Goal: Task Accomplishment & Management: Manage account settings

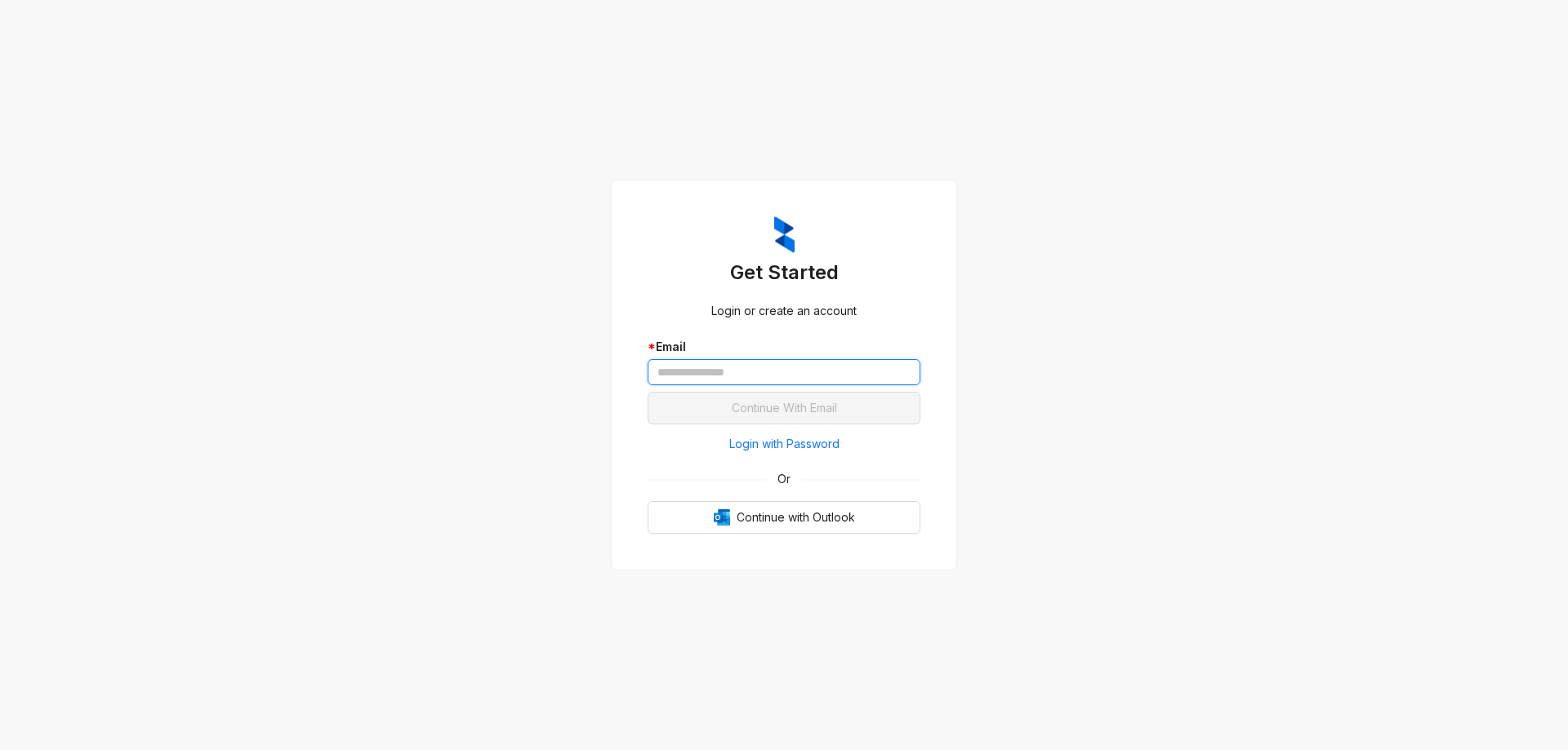
click at [850, 380] on input "text" at bounding box center [784, 372] width 273 height 26
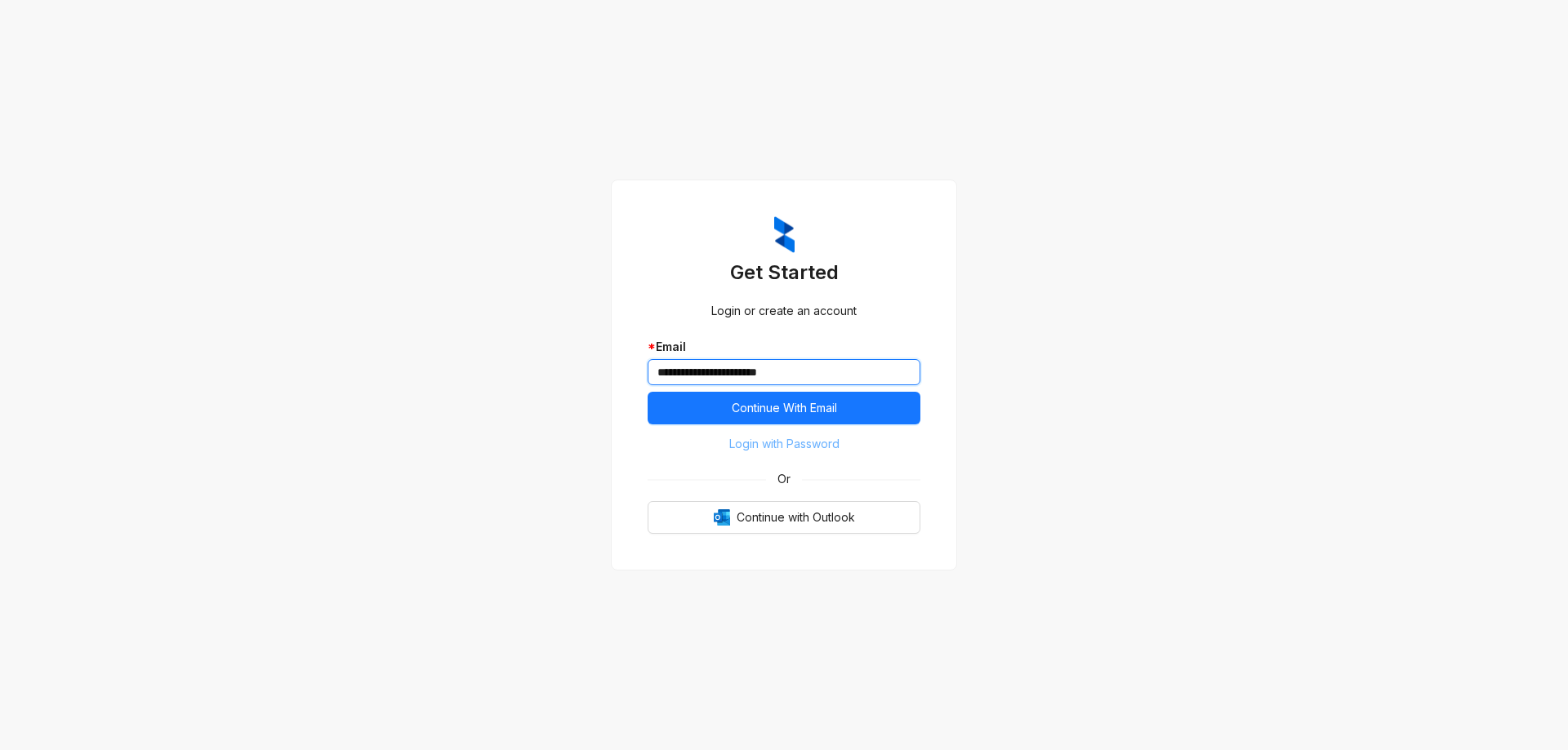
type input "**********"
click at [813, 436] on span "Login with Password" at bounding box center [784, 444] width 110 height 18
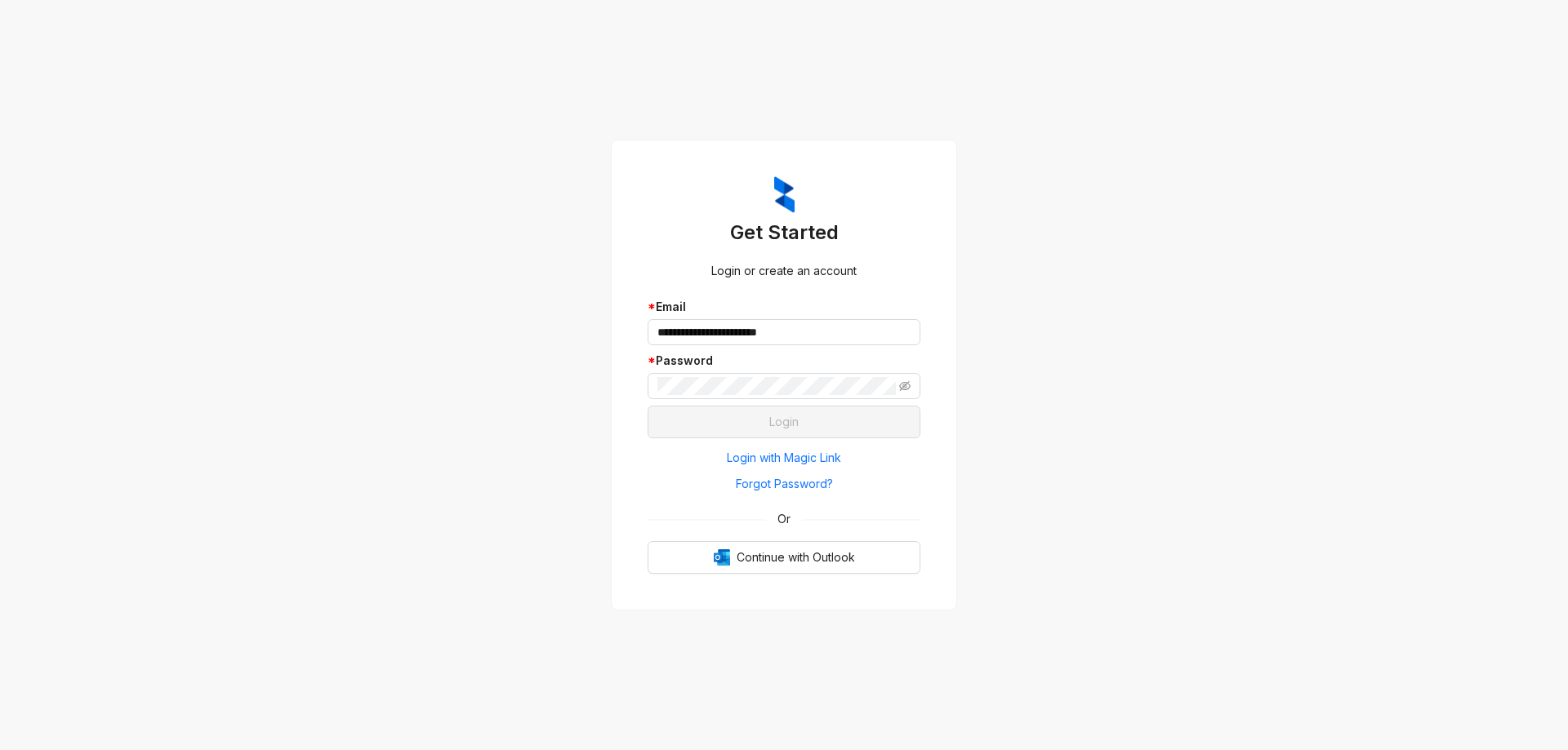
click at [762, 401] on div "**********" at bounding box center [784, 352] width 273 height 108
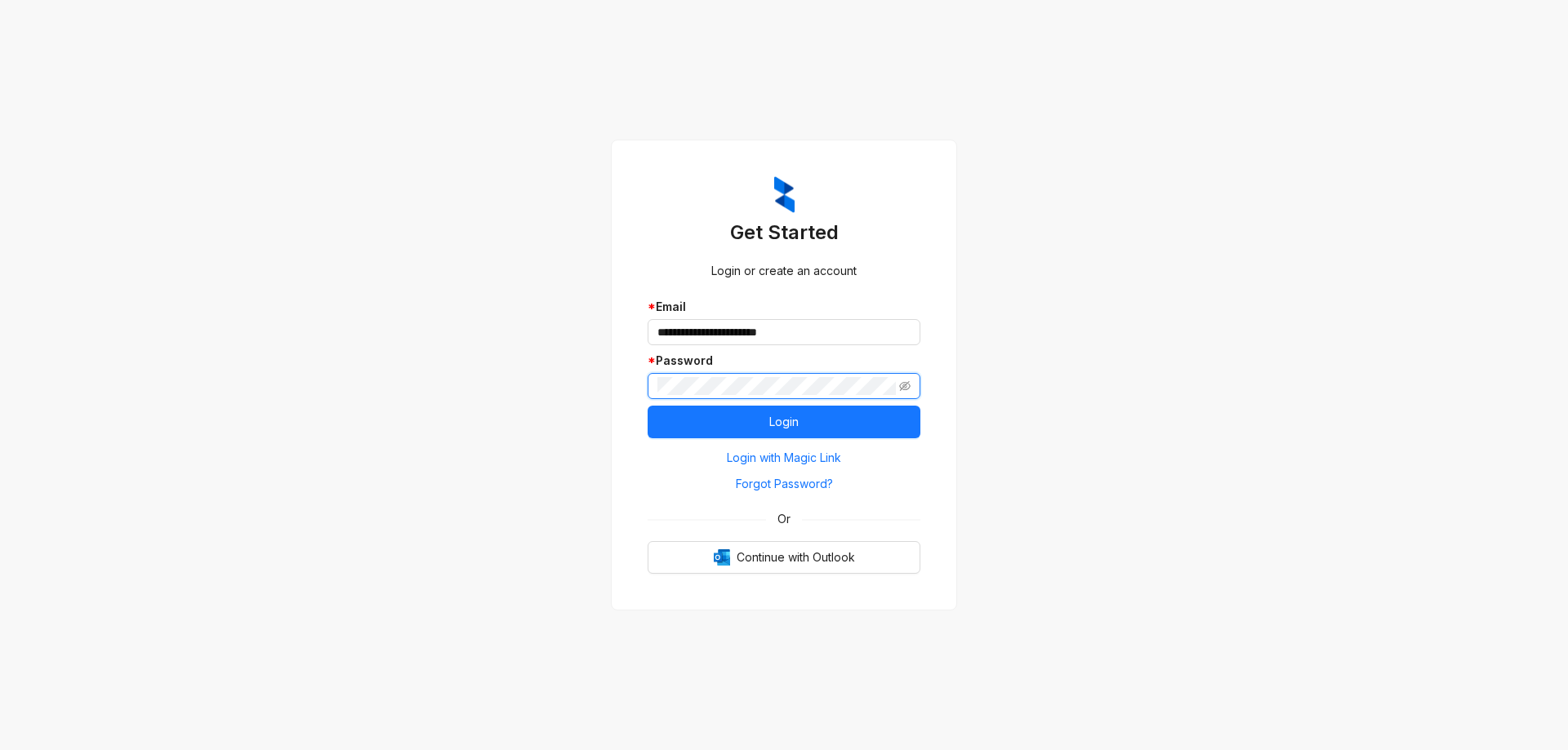
click at [647, 406] on button "Login" at bounding box center [784, 421] width 273 height 32
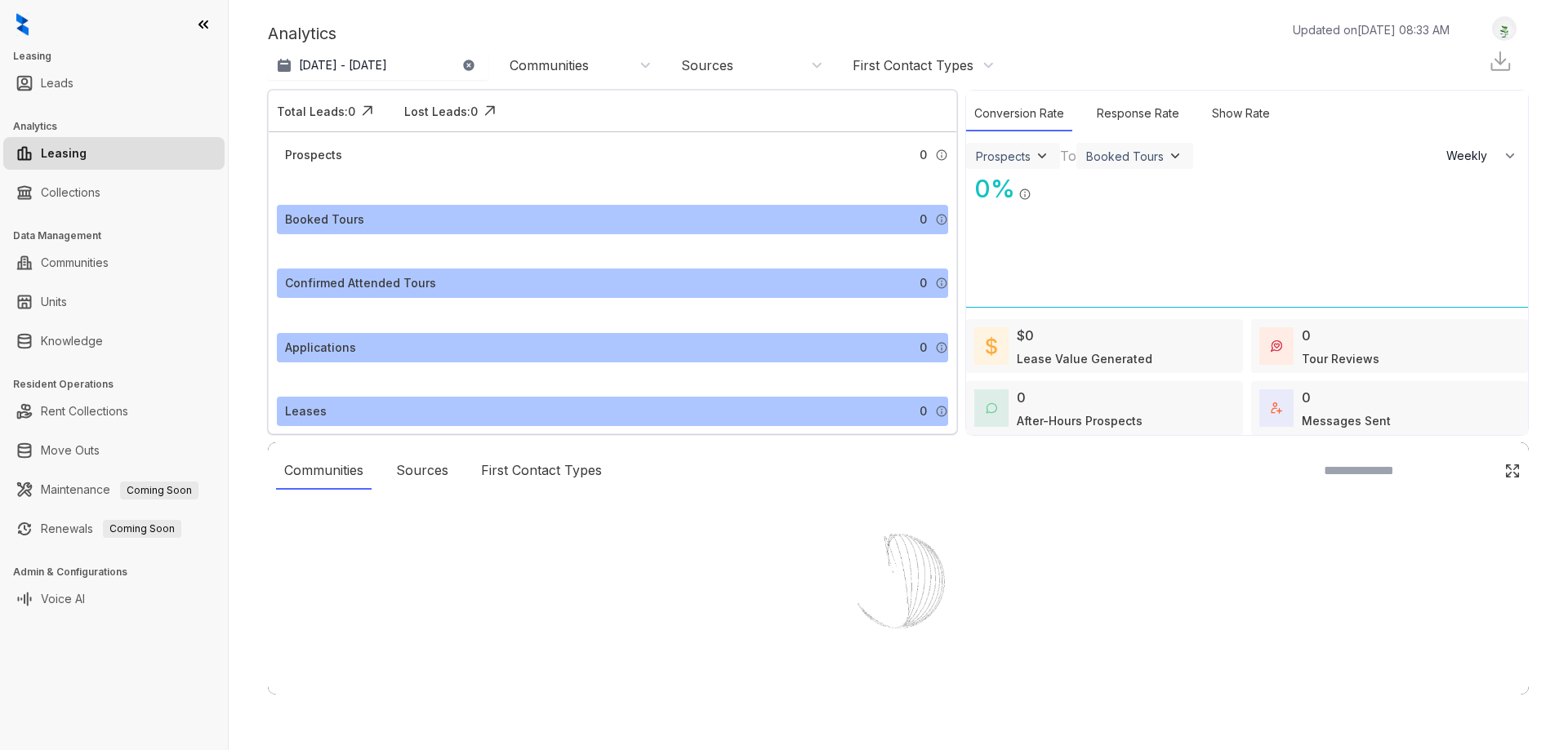
select select "******"
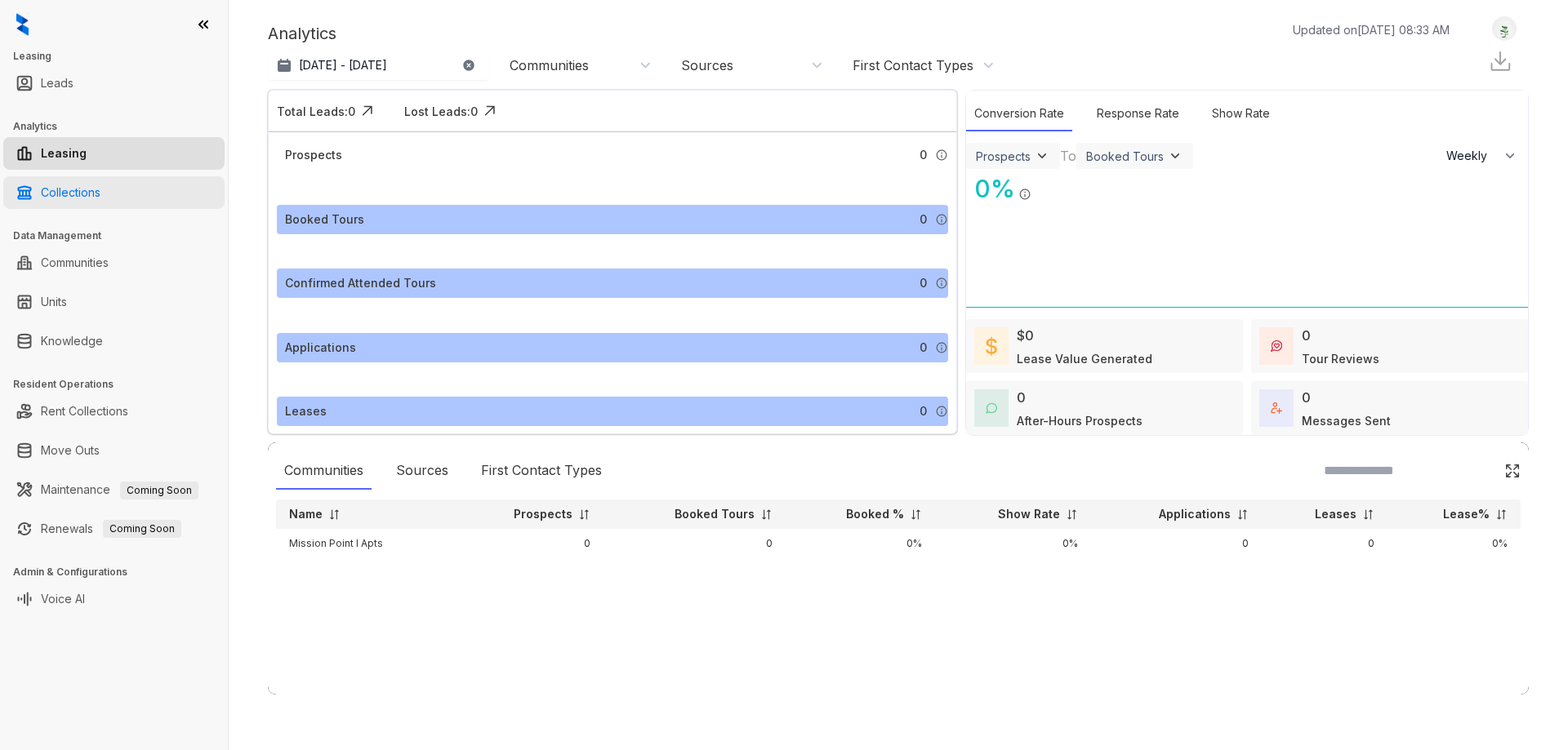
click at [100, 188] on link "Collections" at bounding box center [71, 192] width 60 height 32
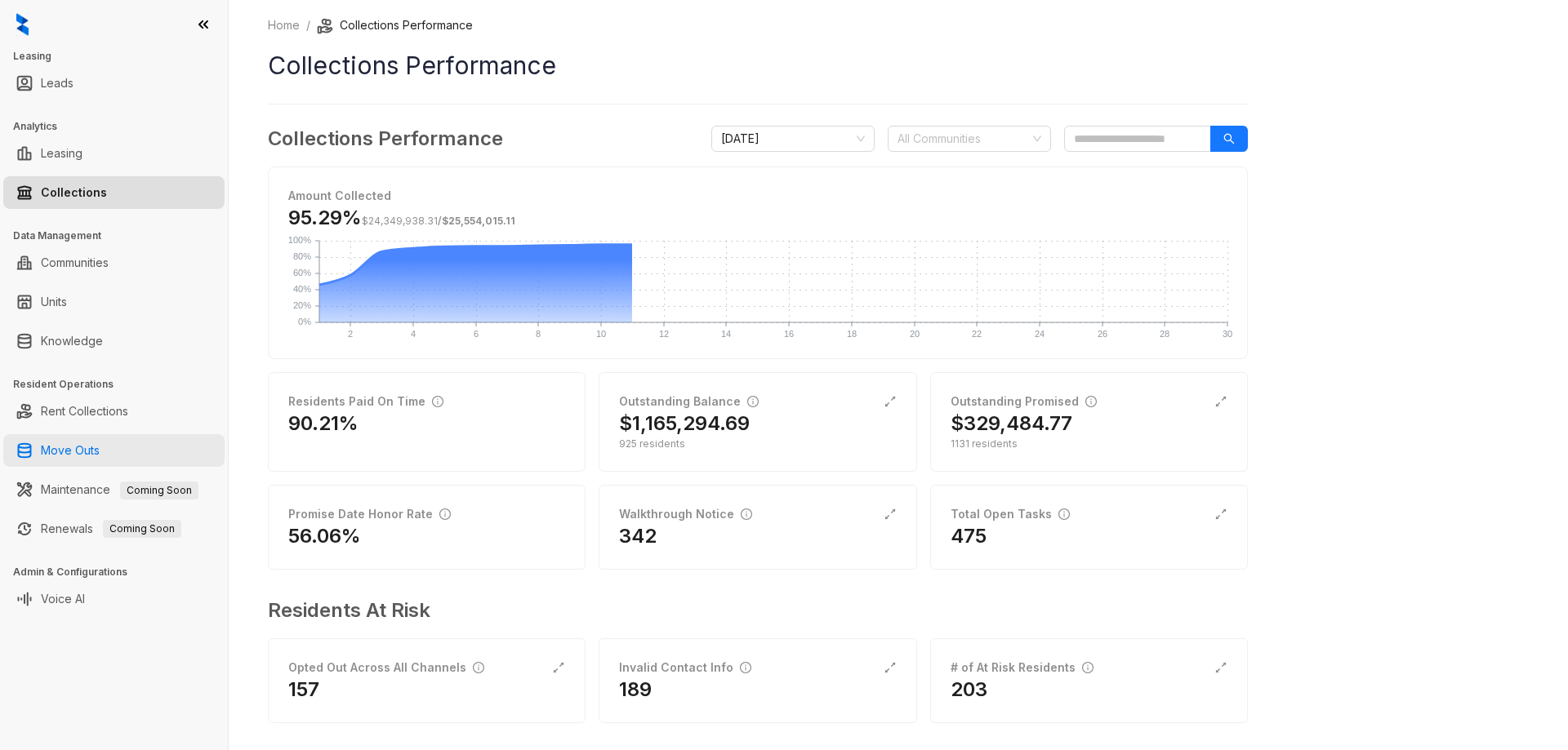
click at [61, 453] on link "Move Outs" at bounding box center [70, 450] width 59 height 32
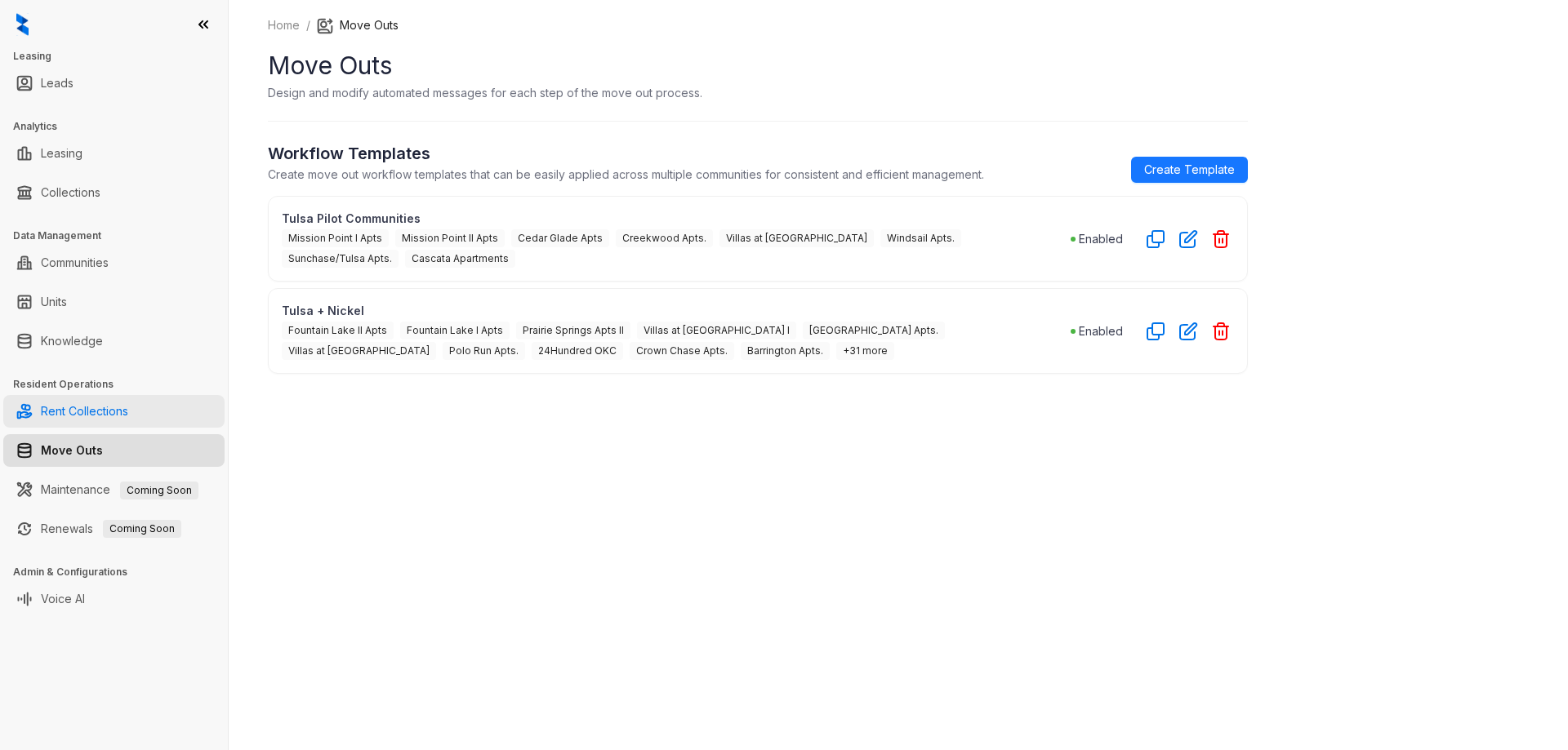
click at [73, 409] on link "Rent Collections" at bounding box center [84, 411] width 87 height 32
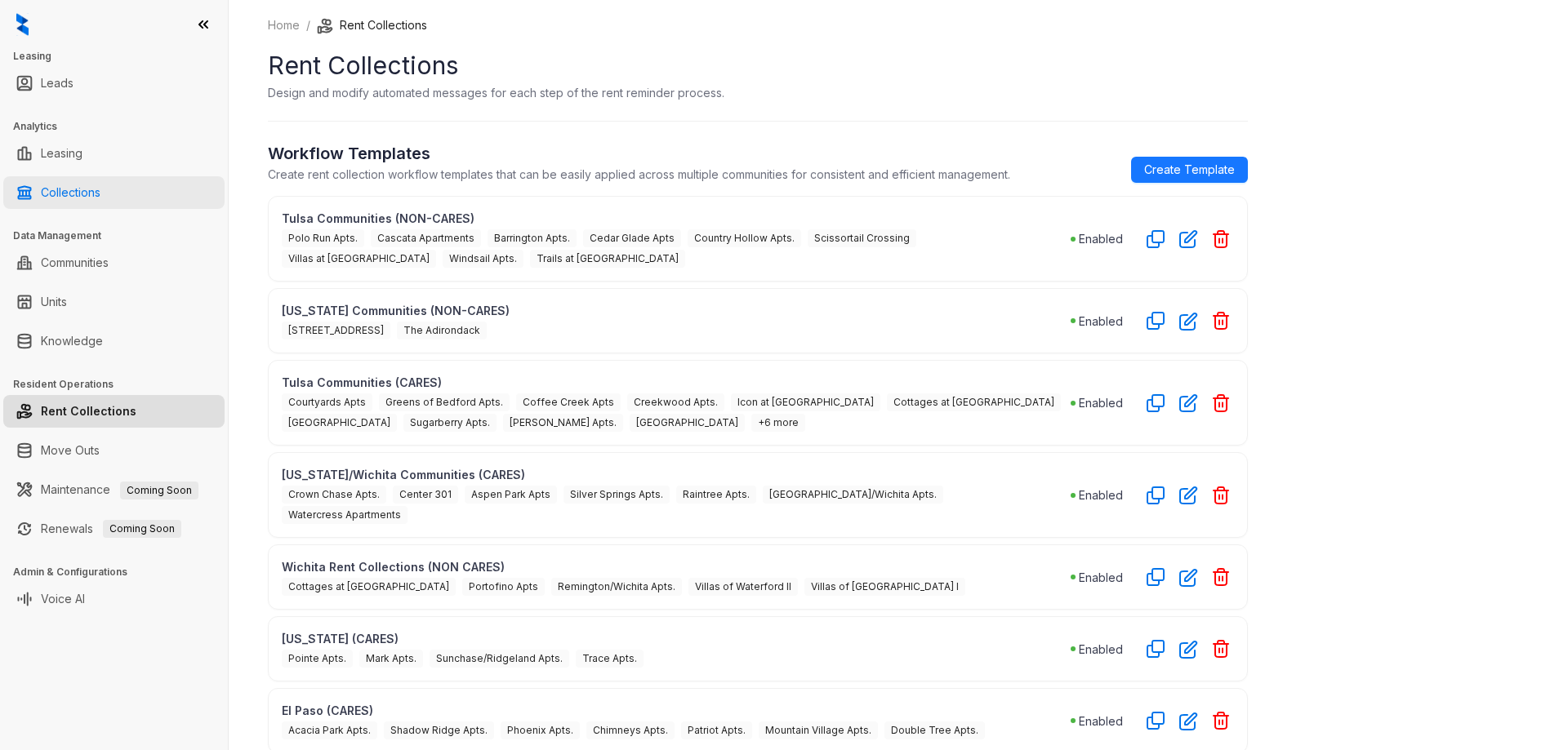
click at [100, 186] on link "Collections" at bounding box center [71, 192] width 60 height 32
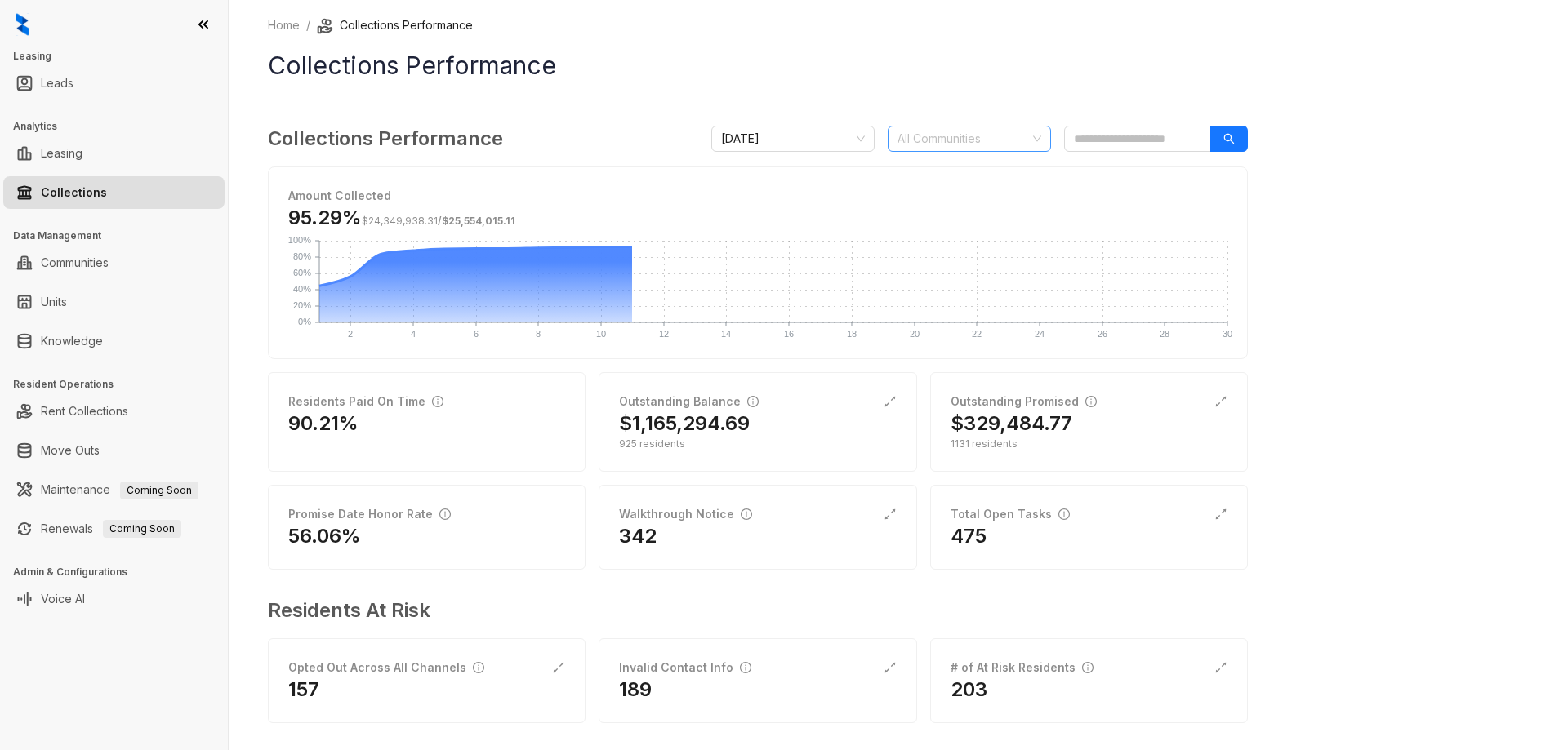
click at [953, 147] on div at bounding box center [960, 139] width 139 height 23
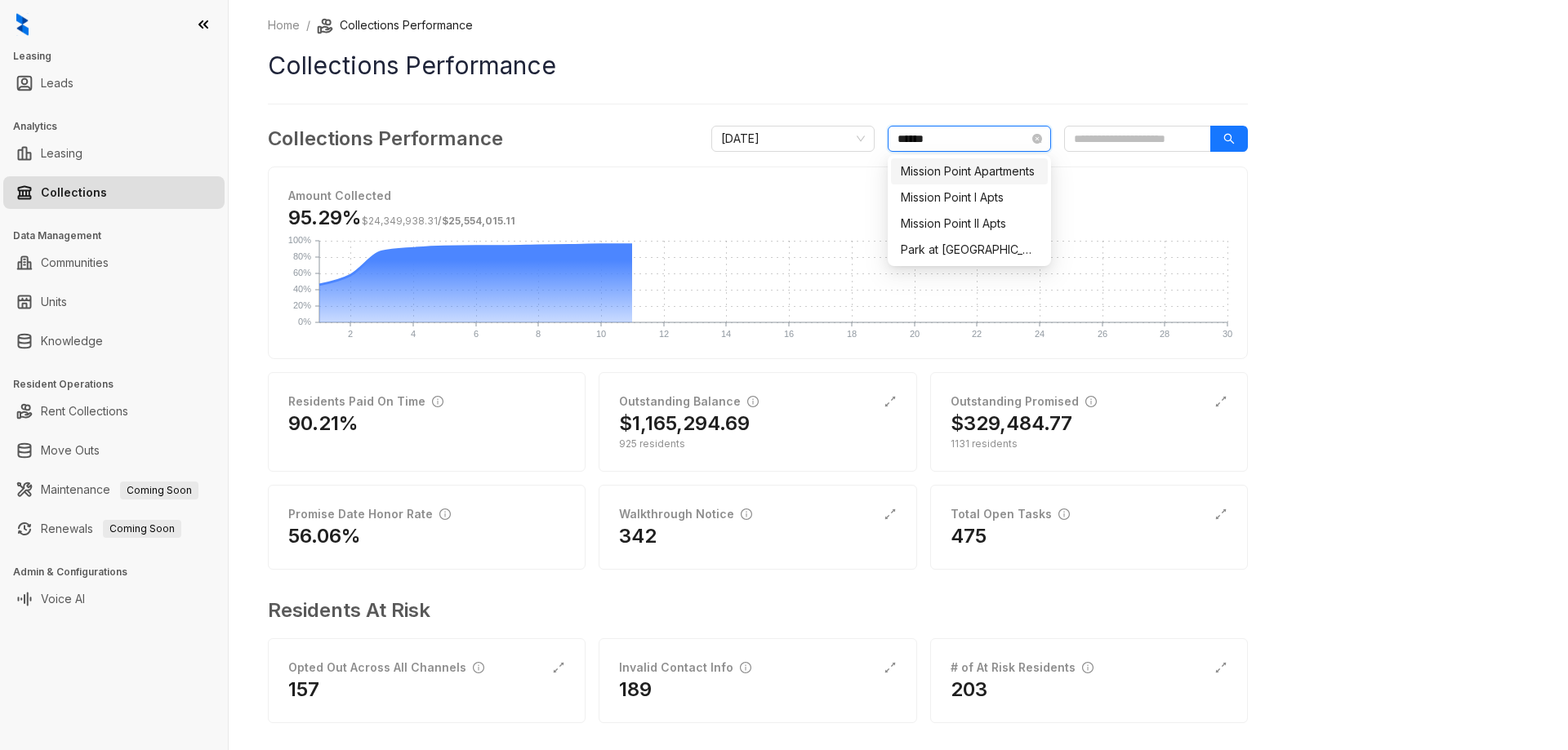
type input "*******"
click at [989, 189] on div "Mission Point I Apts" at bounding box center [969, 197] width 137 height 18
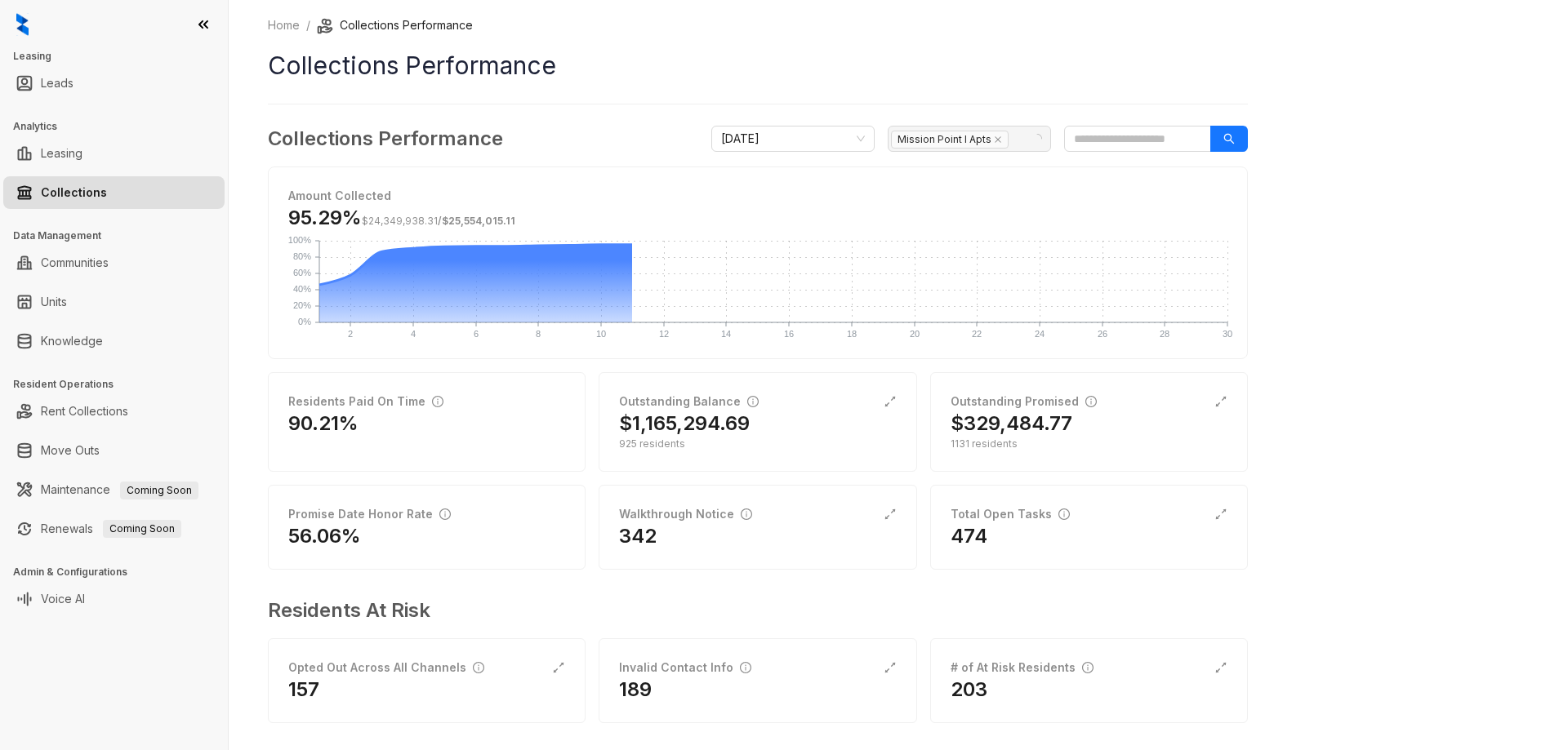
click at [1085, 188] on span "Amount Collected" at bounding box center [757, 196] width 939 height 18
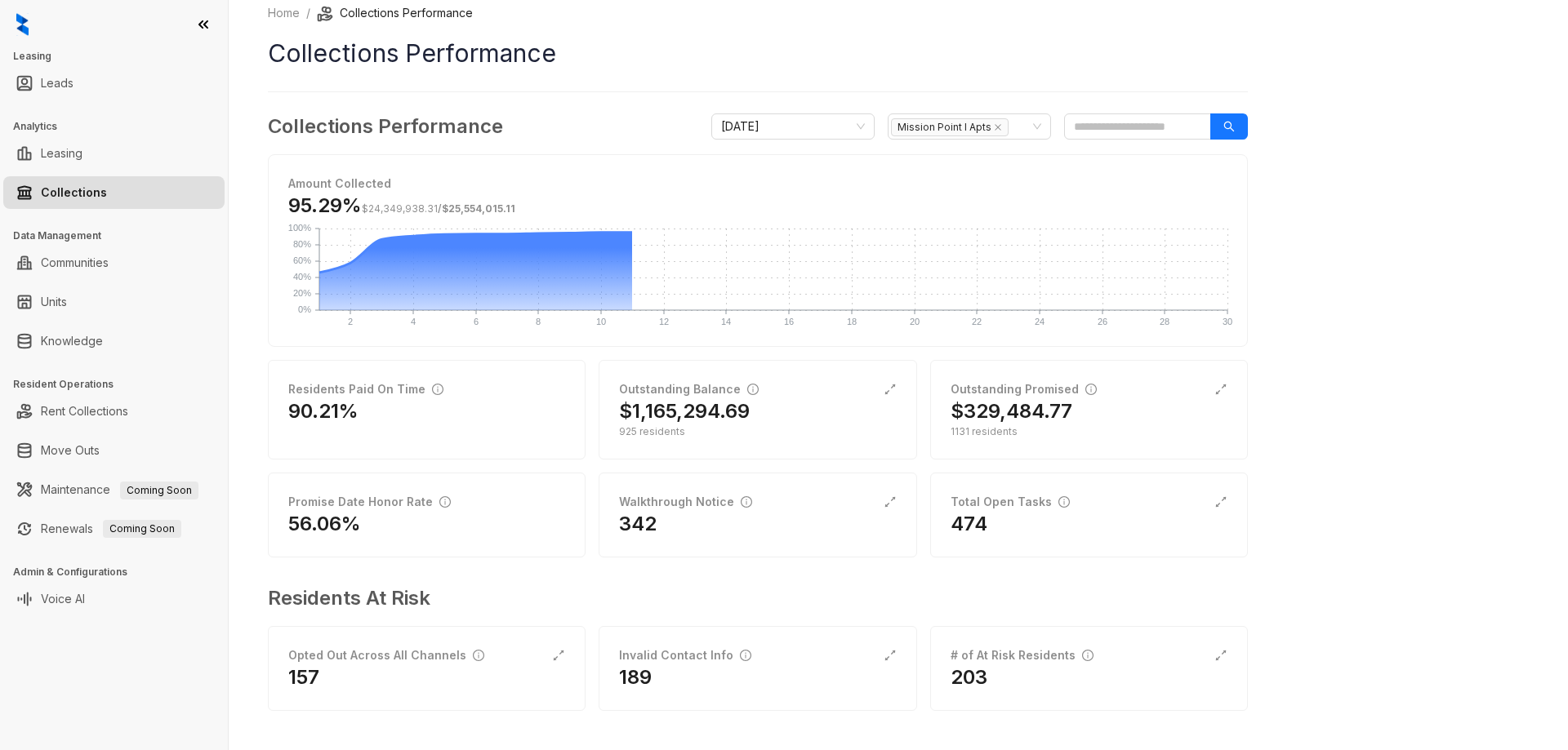
click at [1321, 161] on div "Home / Collections Performance Collections Performance Collections Performance …" at bounding box center [898, 375] width 1340 height 750
click at [721, 407] on h2 "$1,165,294.69" at bounding box center [684, 411] width 130 height 26
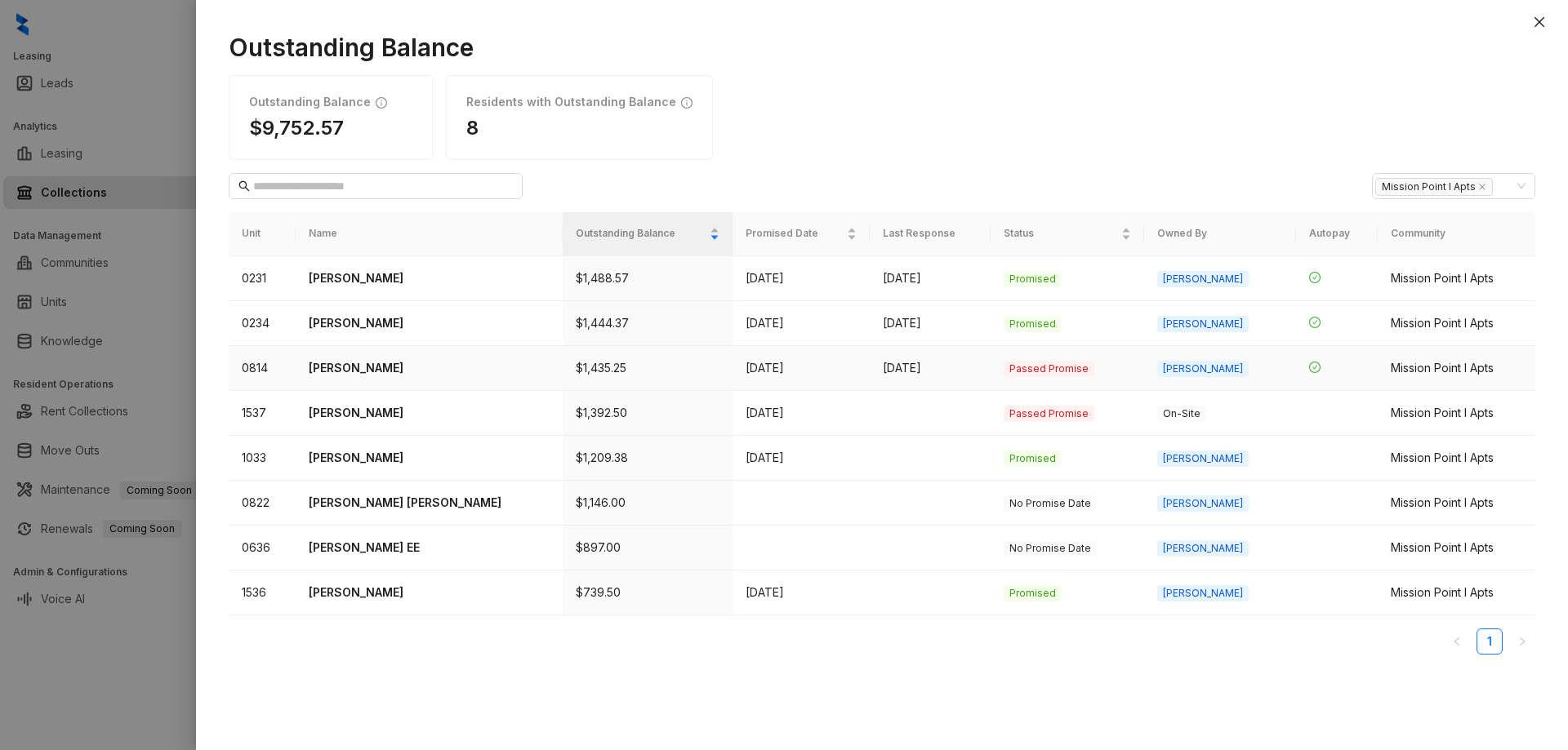
click at [404, 365] on p "[PERSON_NAME]" at bounding box center [429, 368] width 242 height 18
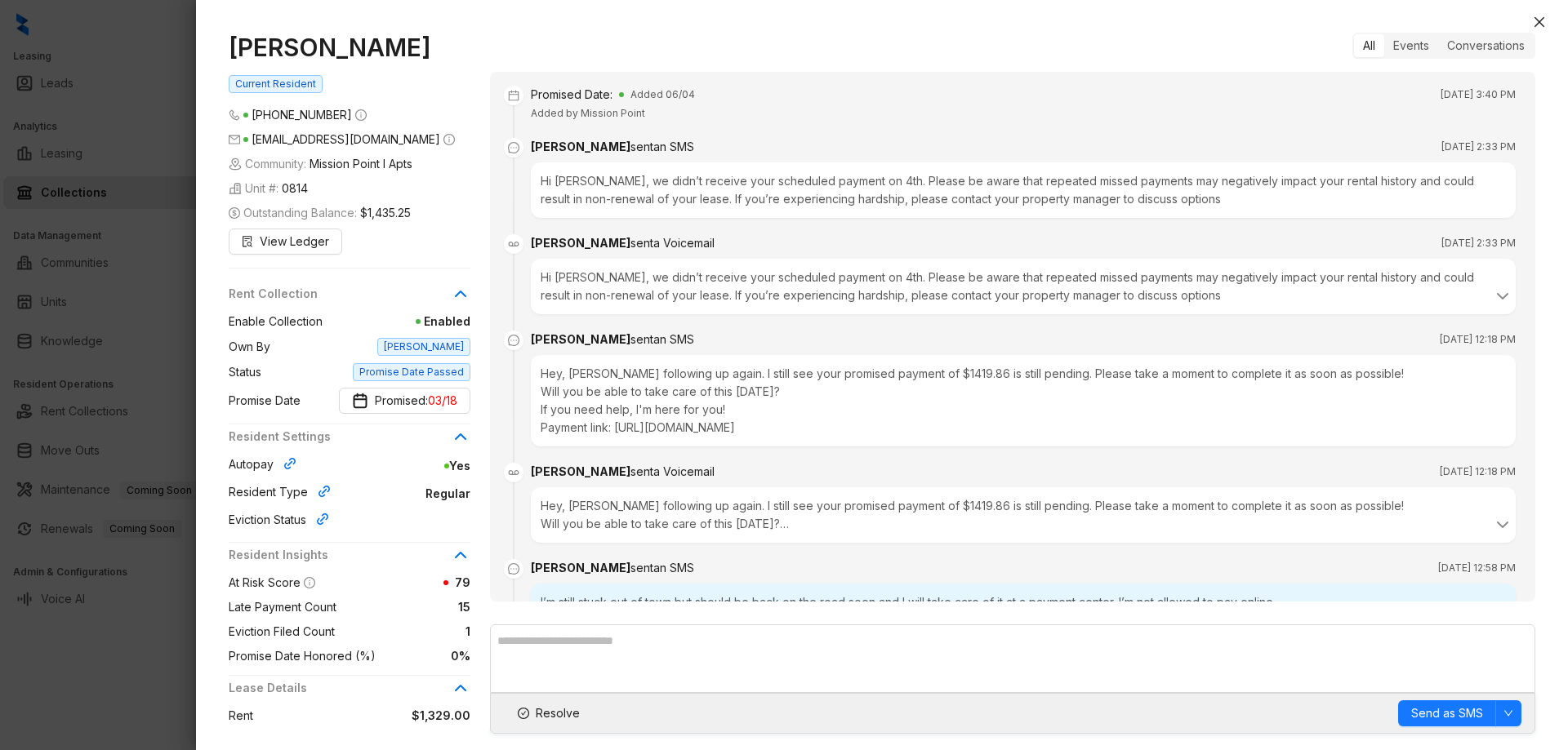
scroll to position [6456, 0]
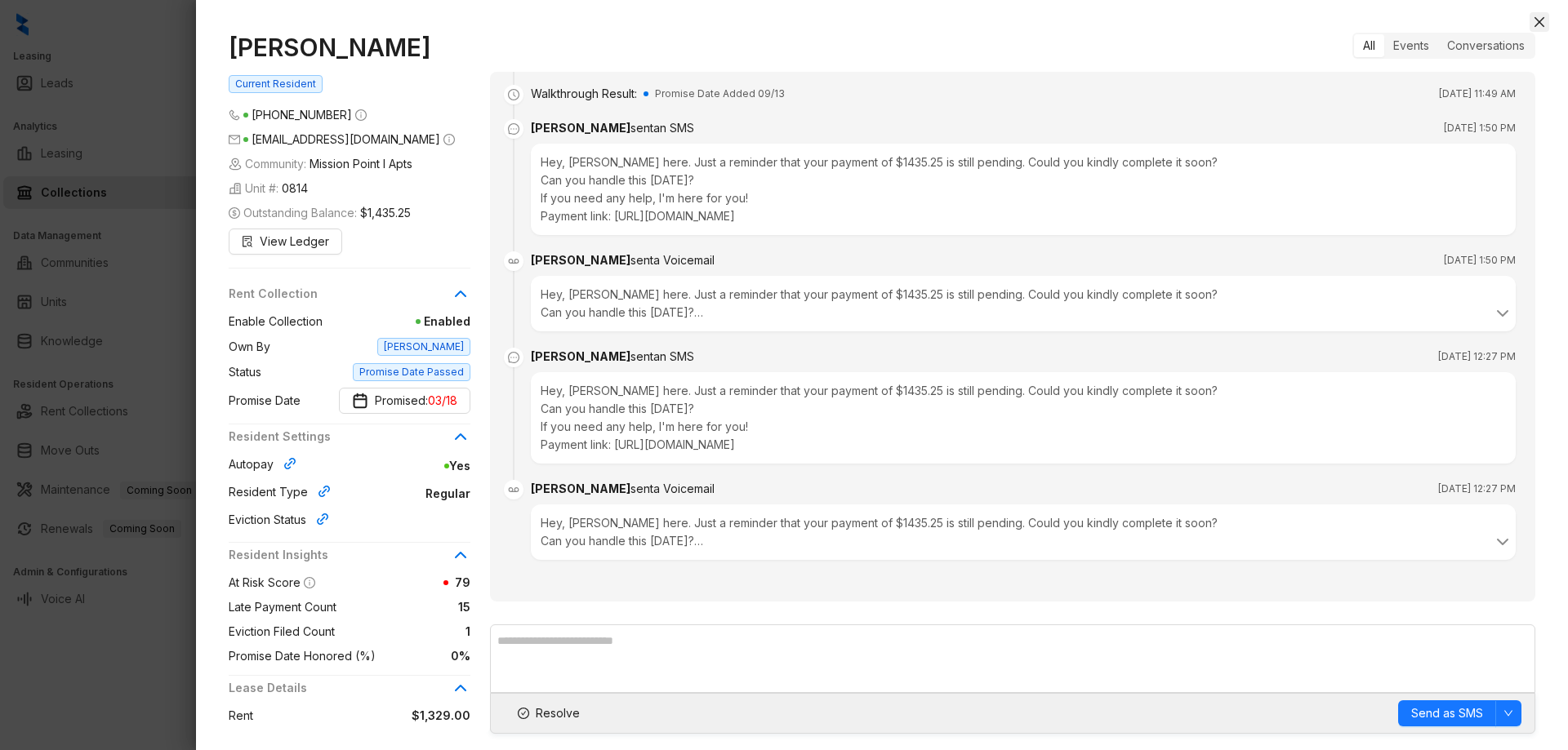
click at [1544, 24] on icon "close" at bounding box center [1540, 22] width 13 height 13
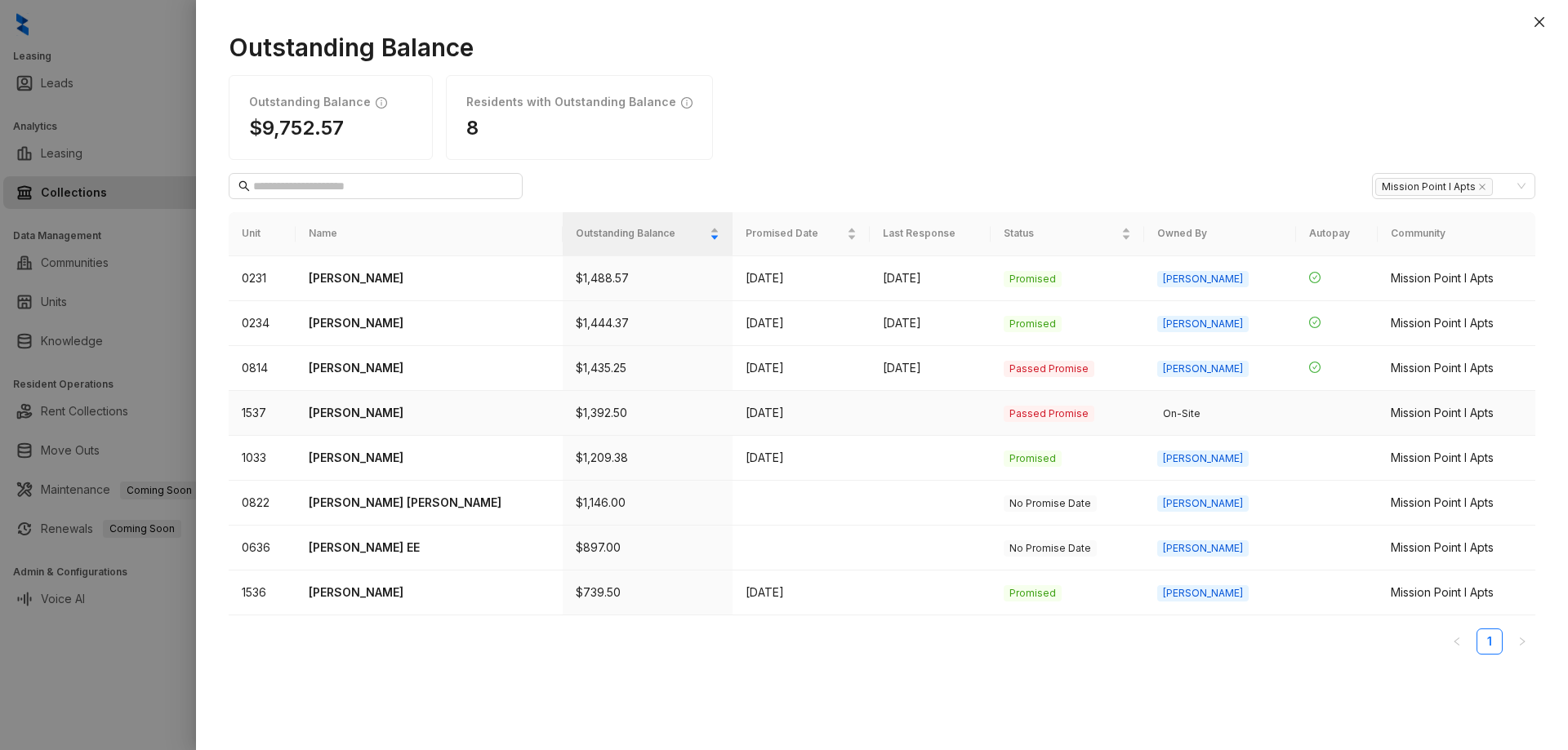
click at [373, 418] on p "[PERSON_NAME]" at bounding box center [429, 413] width 242 height 18
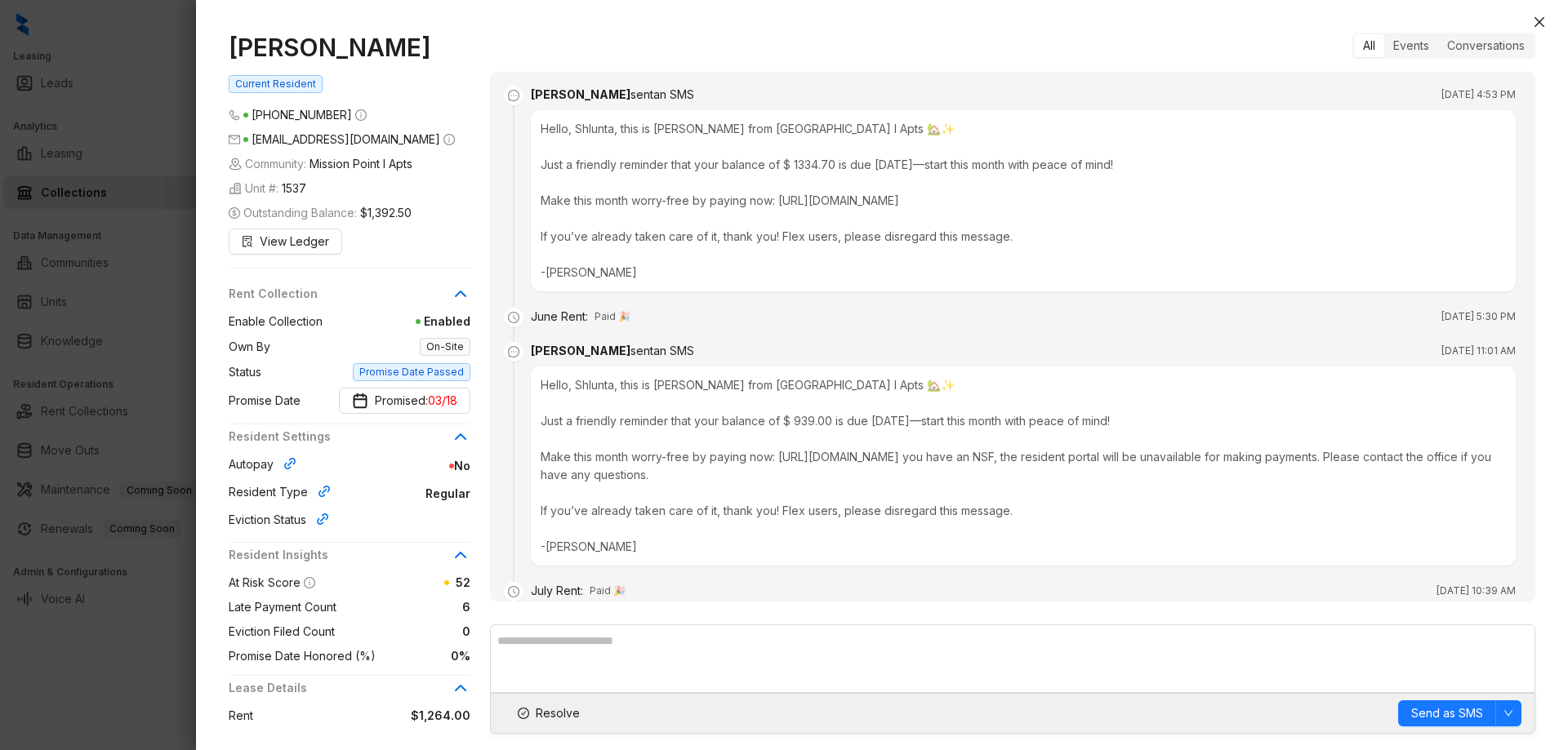
scroll to position [3806, 0]
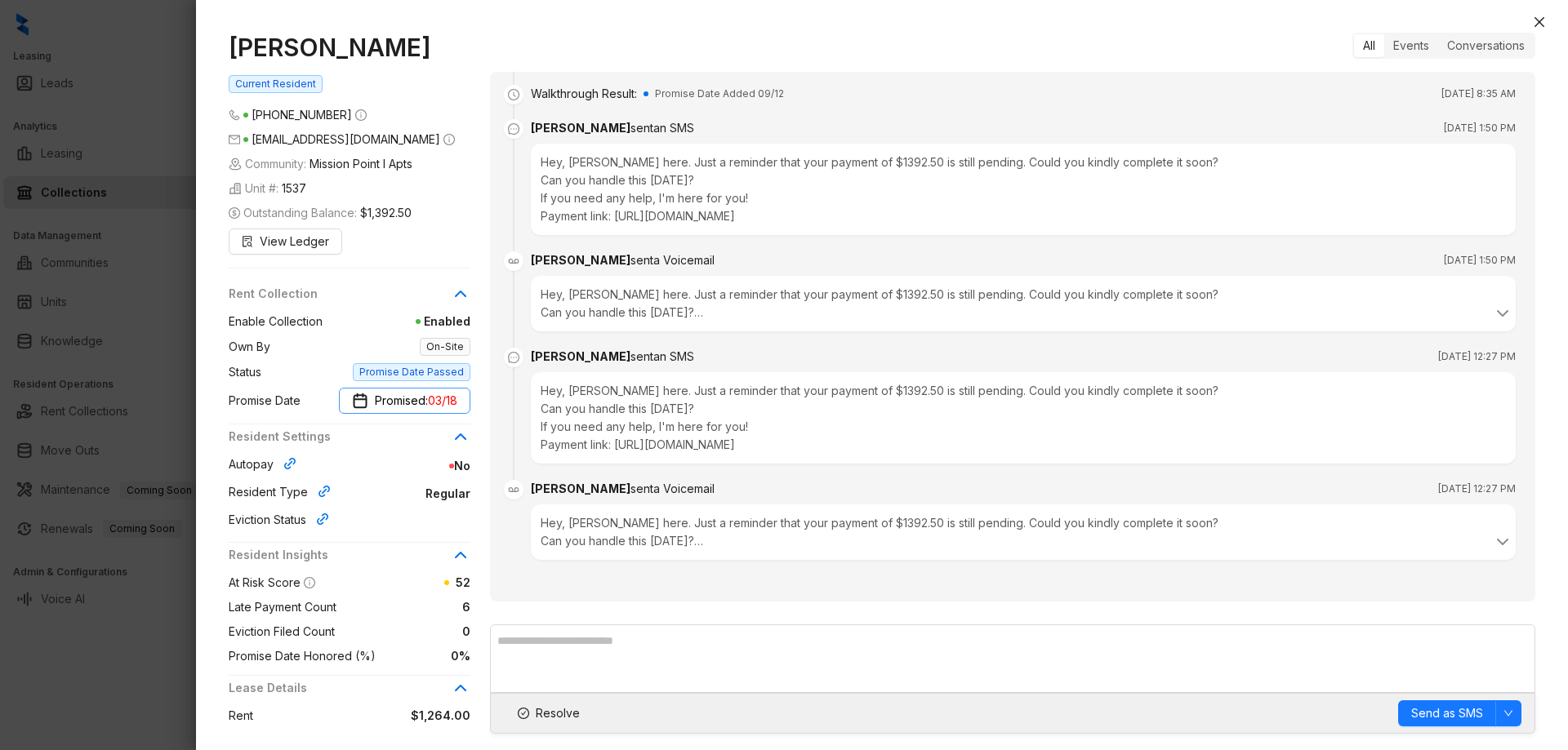
click at [451, 404] on span "03/18" at bounding box center [442, 401] width 29 height 18
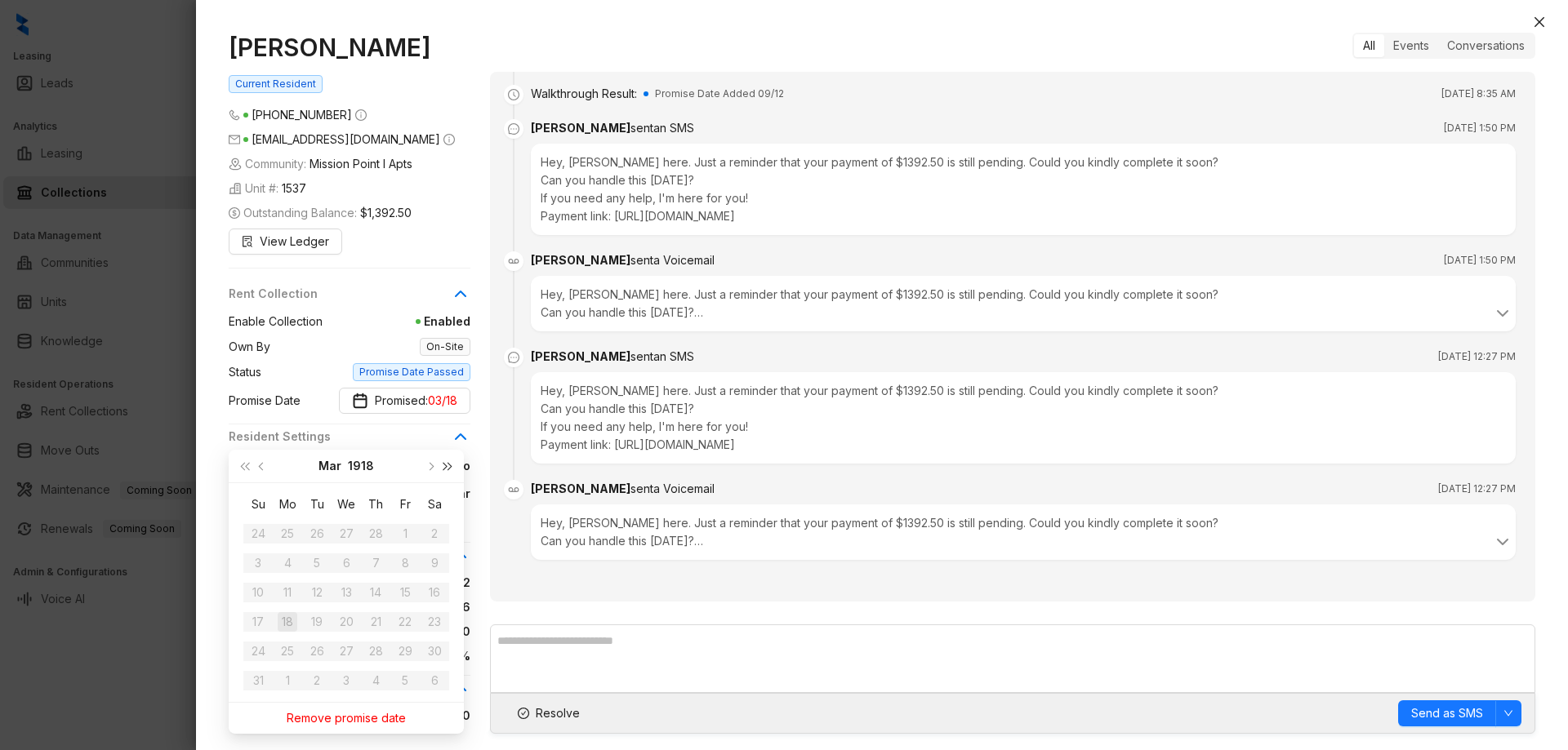
click at [444, 466] on span "super-next-year" at bounding box center [448, 466] width 8 height 8
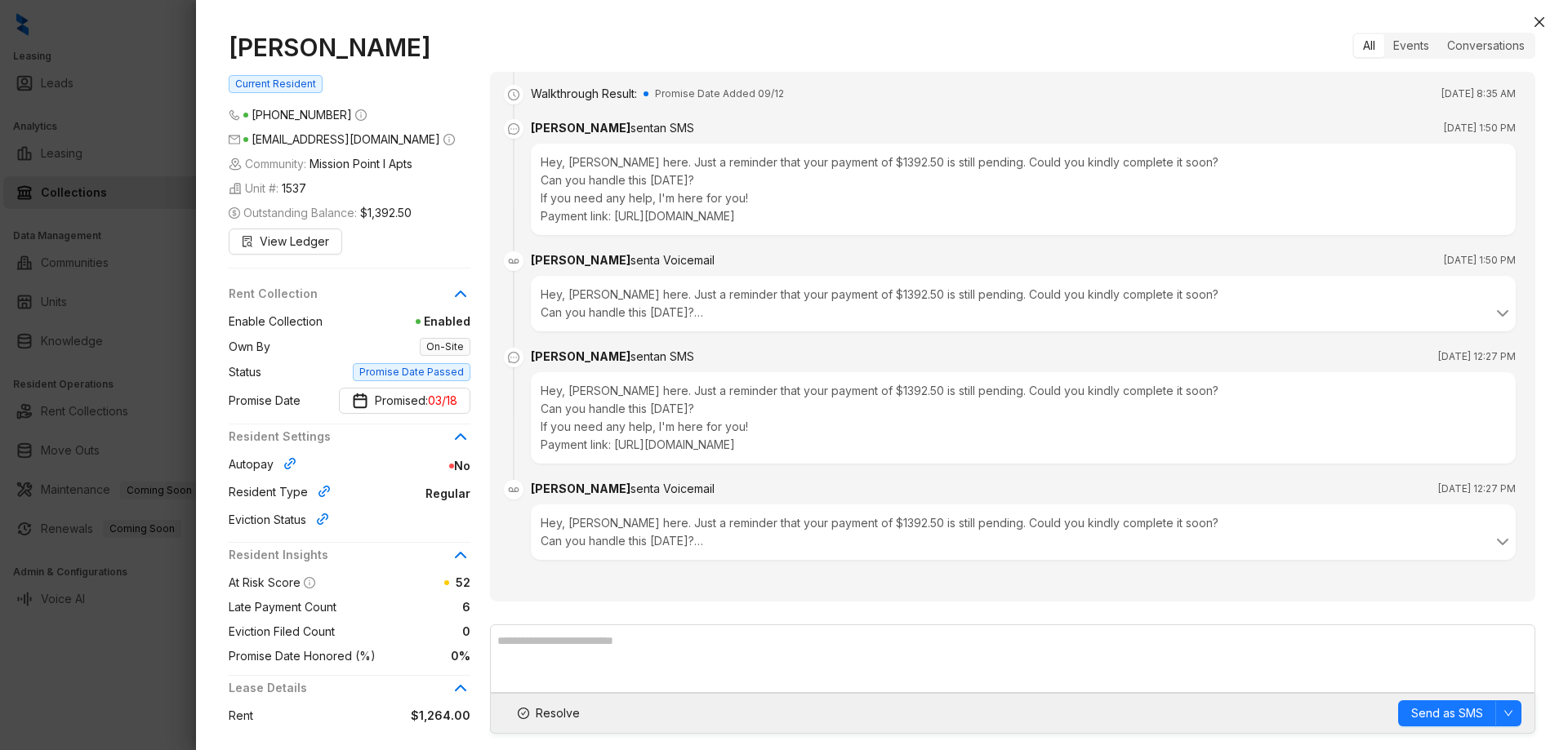
click at [103, 453] on div at bounding box center [784, 375] width 1568 height 750
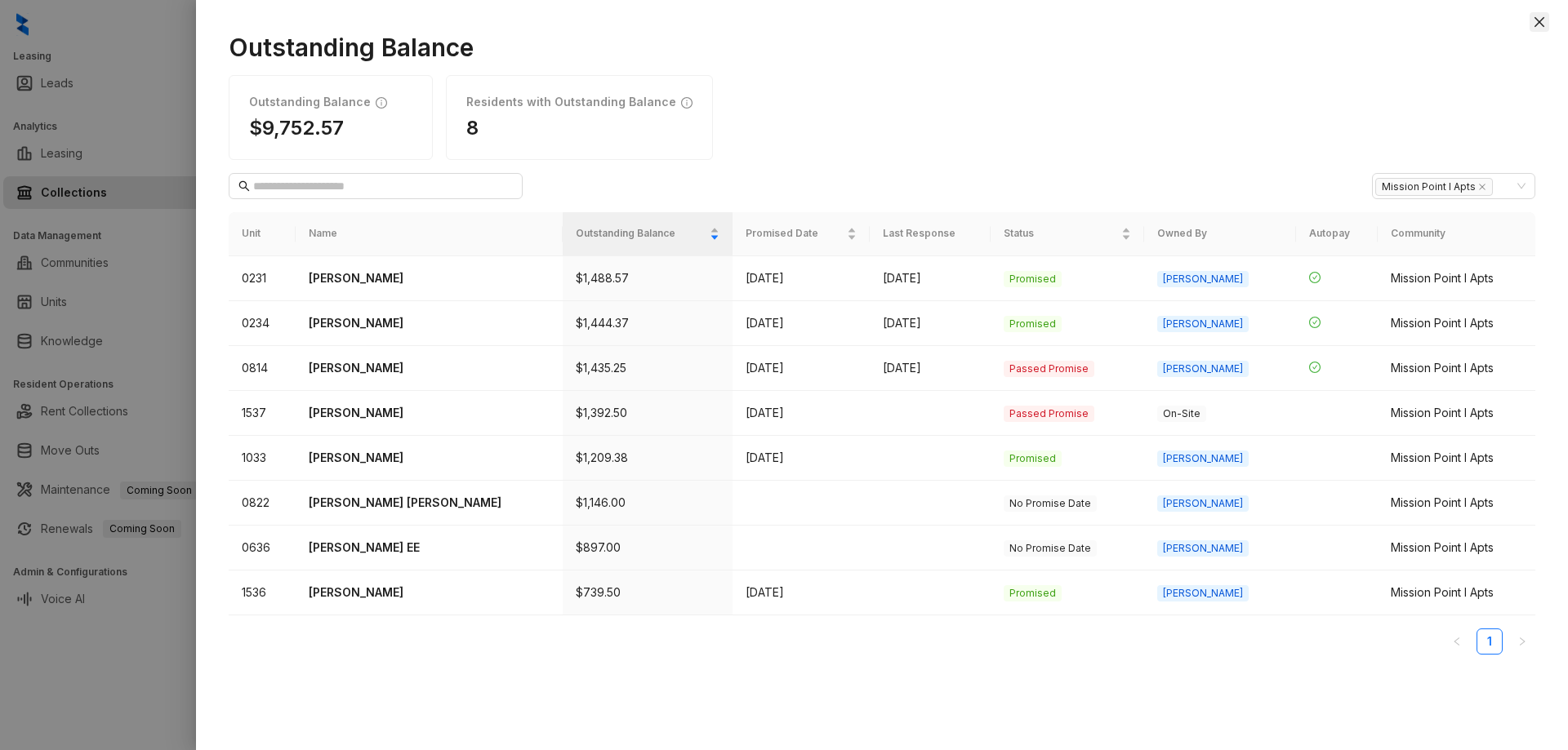
click at [1542, 26] on icon "close" at bounding box center [1540, 22] width 13 height 13
